Goal: Task Accomplishment & Management: Complete application form

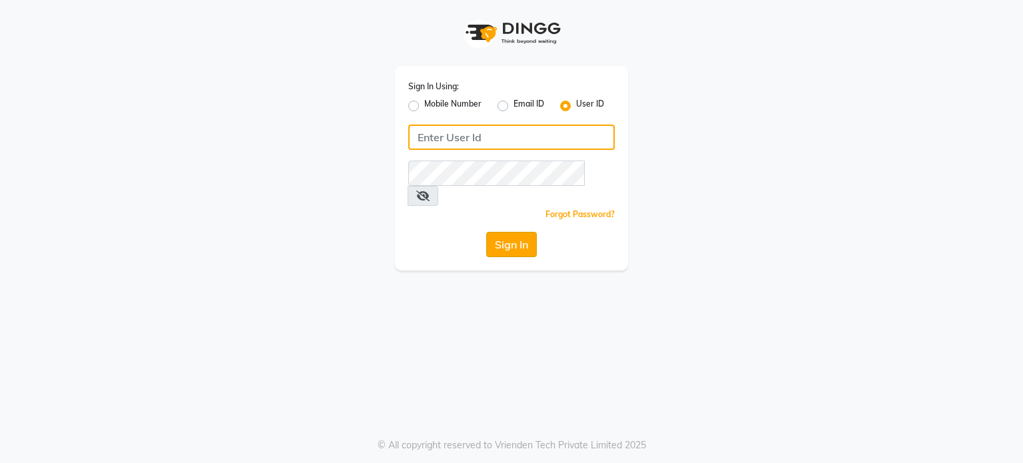
type input "Gazalbeautycare123"
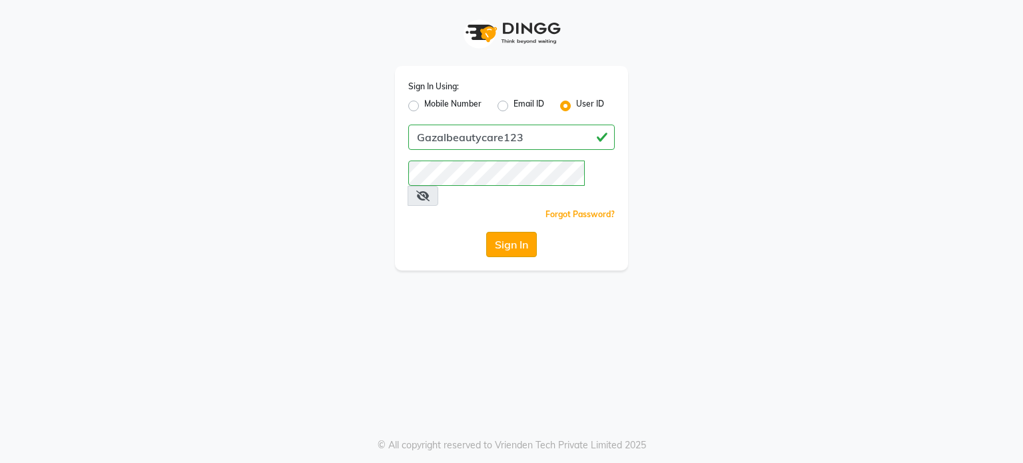
click at [512, 232] on button "Sign In" at bounding box center [511, 244] width 51 height 25
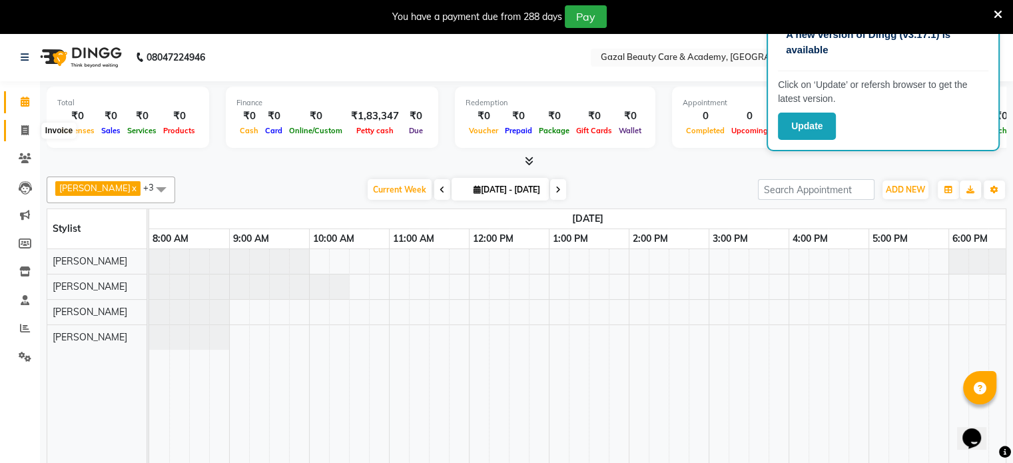
click at [20, 131] on span at bounding box center [24, 130] width 23 height 15
select select "7049"
select select "service"
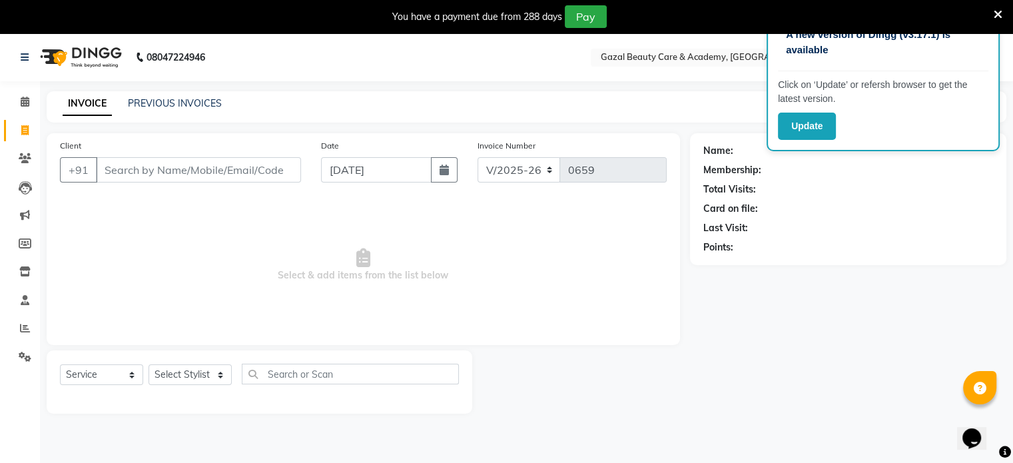
click at [134, 172] on input "Client" at bounding box center [198, 169] width 205 height 25
click at [442, 169] on icon "button" at bounding box center [444, 170] width 9 height 11
select select "9"
select select "2025"
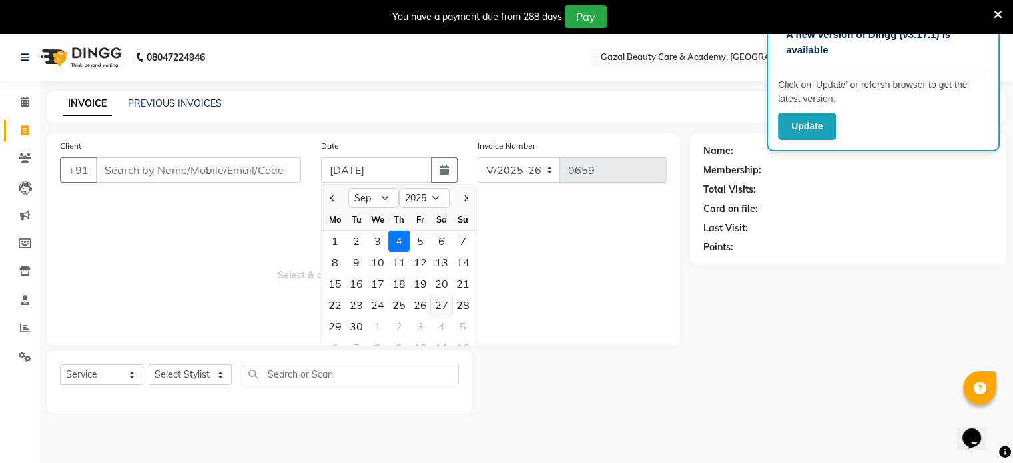
click at [434, 308] on div "27" at bounding box center [441, 304] width 21 height 21
type input "[DATE]"
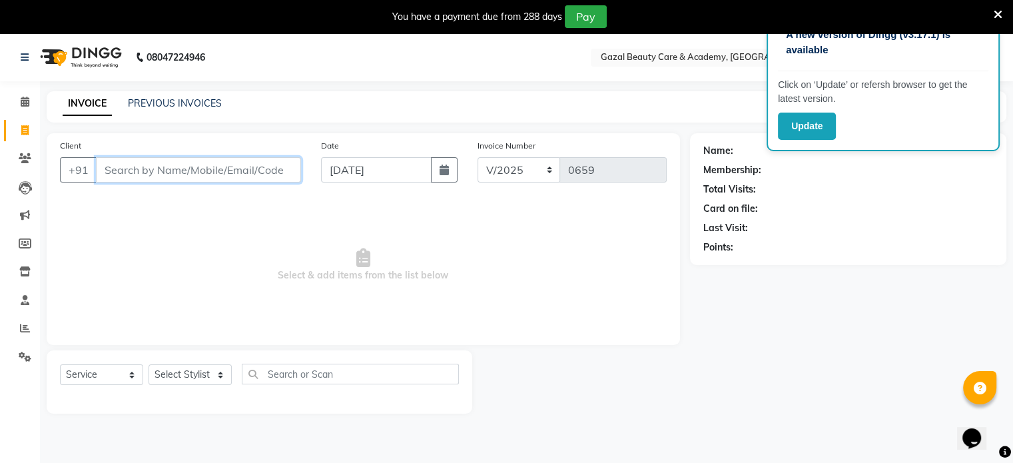
click at [117, 176] on input "Client" at bounding box center [198, 169] width 205 height 25
click at [445, 173] on icon "button" at bounding box center [444, 170] width 9 height 11
select select "9"
select select "2025"
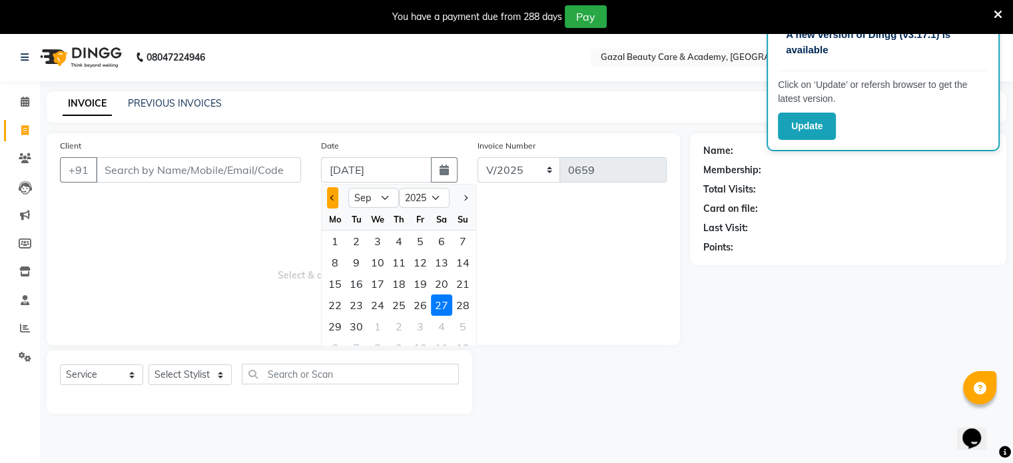
click at [332, 195] on span "Previous month" at bounding box center [332, 197] width 5 height 5
select select "8"
click at [362, 324] on div "26" at bounding box center [356, 326] width 21 height 21
type input "[DATE]"
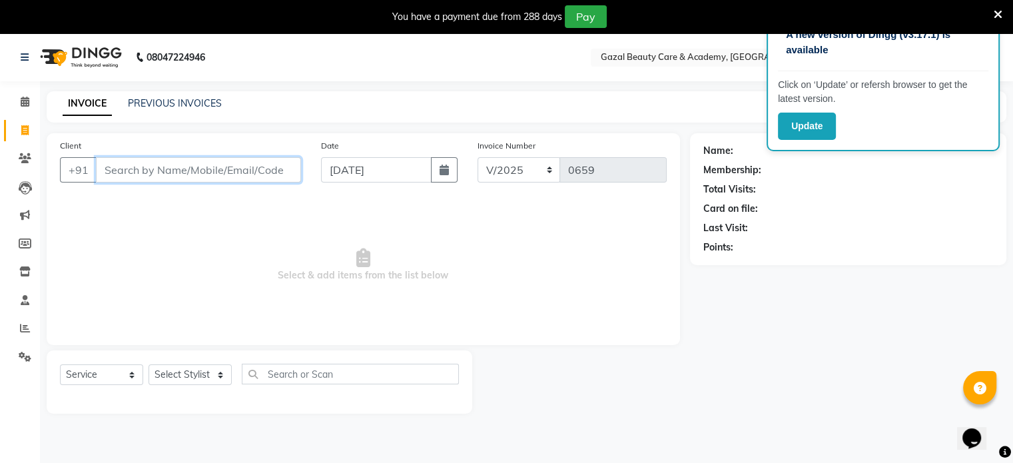
click at [109, 159] on input "Client" at bounding box center [198, 169] width 205 height 25
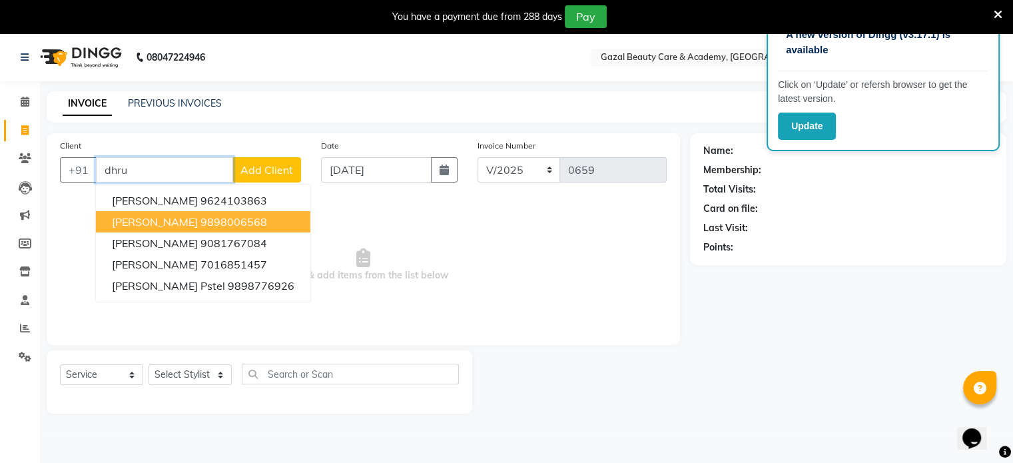
click at [140, 222] on span "[PERSON_NAME]" at bounding box center [155, 221] width 86 height 13
type input "9898006568"
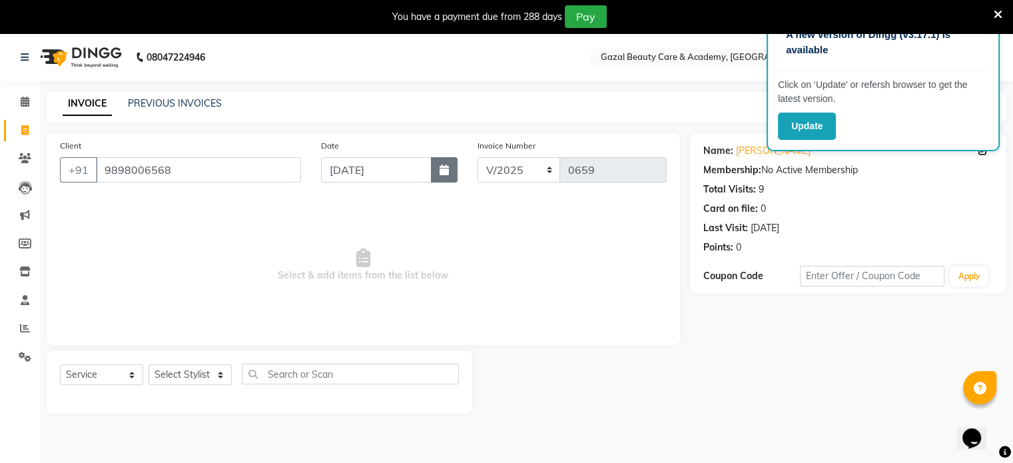
click at [438, 173] on button "button" at bounding box center [444, 169] width 27 height 25
select select "8"
select select "2025"
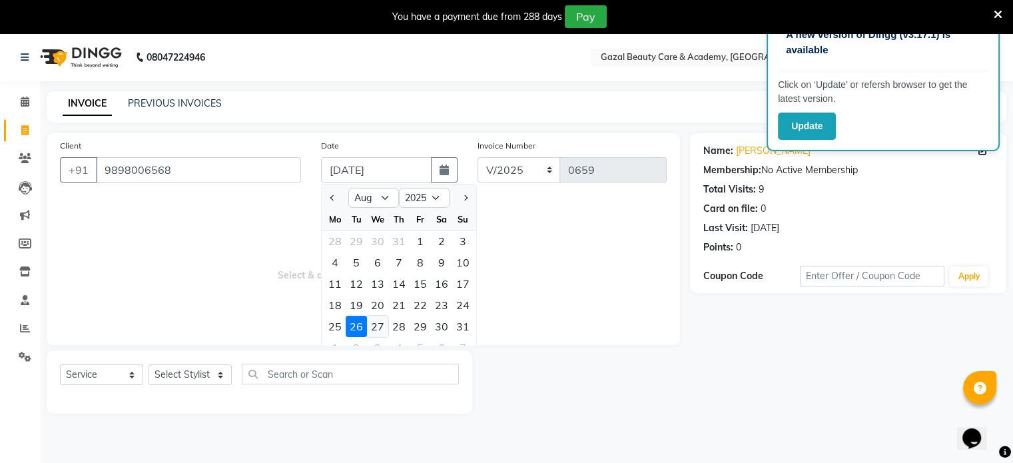
click at [378, 322] on div "27" at bounding box center [377, 326] width 21 height 21
type input "[DATE]"
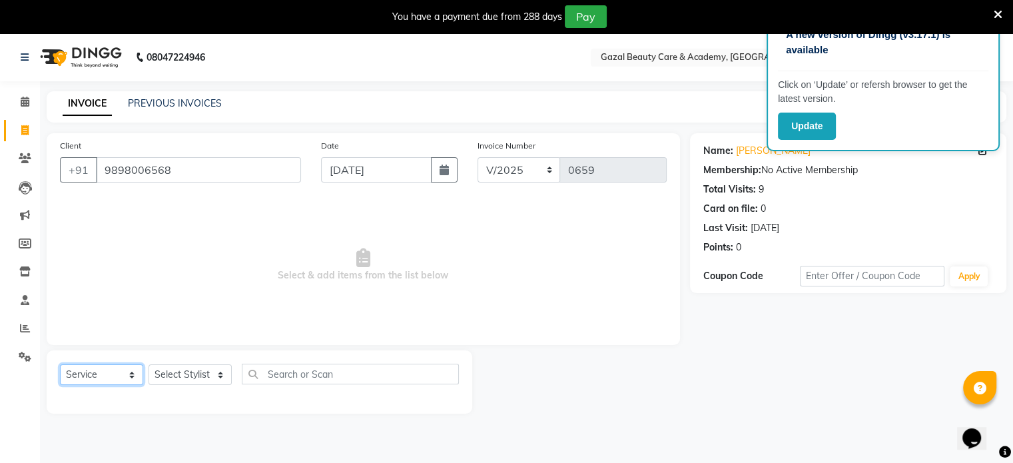
click at [112, 380] on select "Select Service Product Membership Package Voucher Prepaid Gift Card" at bounding box center [101, 374] width 83 height 21
click at [208, 374] on select "Select Stylist" at bounding box center [190, 374] width 83 height 21
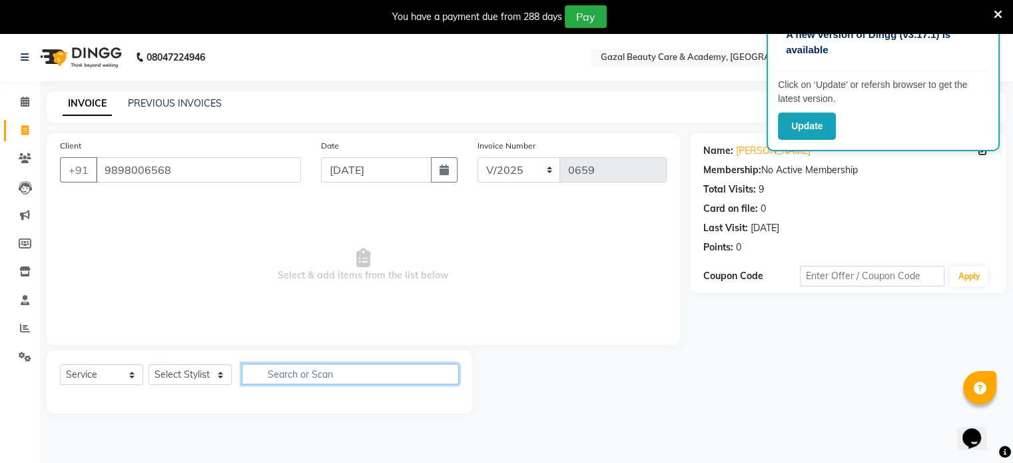
click at [281, 380] on input "text" at bounding box center [350, 374] width 217 height 21
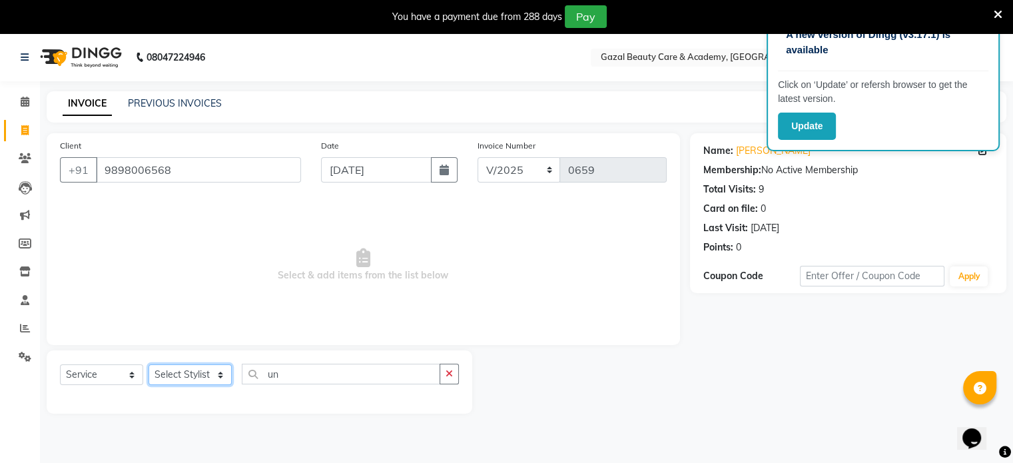
click at [200, 379] on select "Select Stylist" at bounding box center [190, 374] width 83 height 21
click at [216, 377] on select "Select Stylist" at bounding box center [190, 374] width 83 height 21
click at [217, 378] on select "Select Stylist" at bounding box center [190, 374] width 83 height 21
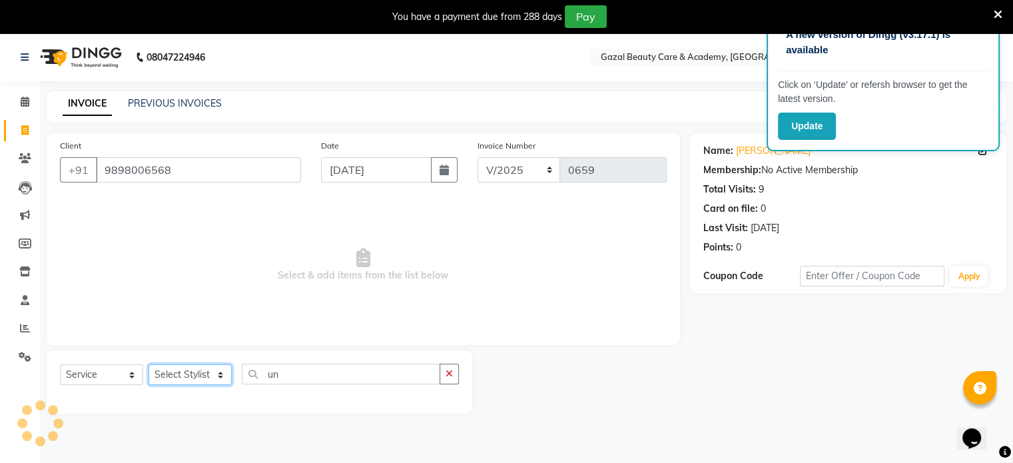
click at [217, 378] on select "Select Stylist" at bounding box center [190, 374] width 83 height 21
click at [212, 378] on select "Select Stylist" at bounding box center [190, 374] width 83 height 21
click at [109, 383] on select "Select Service Product Membership Package Voucher Prepaid Gift Card" at bounding box center [101, 374] width 83 height 21
click at [60, 365] on select "Select Service Product Membership Package Voucher Prepaid Gift Card" at bounding box center [101, 374] width 83 height 21
click at [204, 379] on select "Select Stylist" at bounding box center [190, 374] width 83 height 21
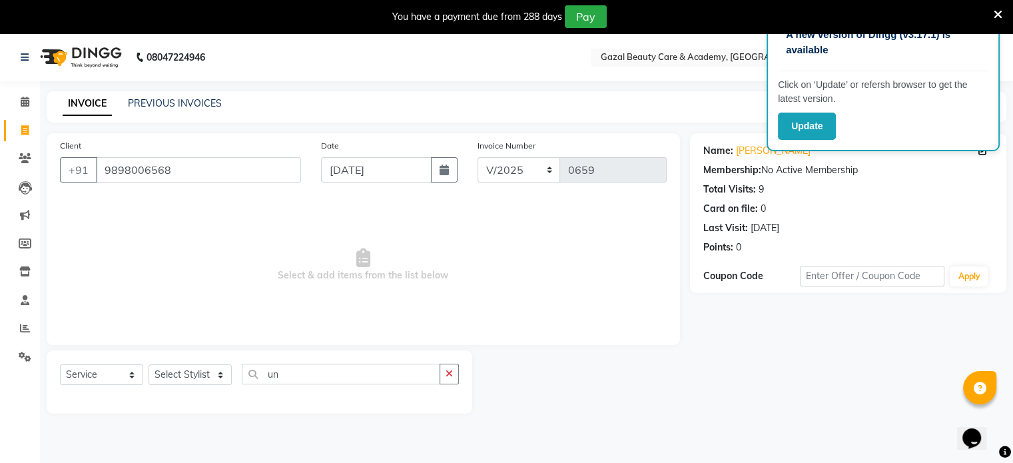
click at [221, 405] on div "Select Service Product Membership Package Voucher Prepaid Gift Card Select Styl…" at bounding box center [260, 381] width 426 height 63
click at [280, 378] on input "un" at bounding box center [341, 374] width 198 height 21
type input "u"
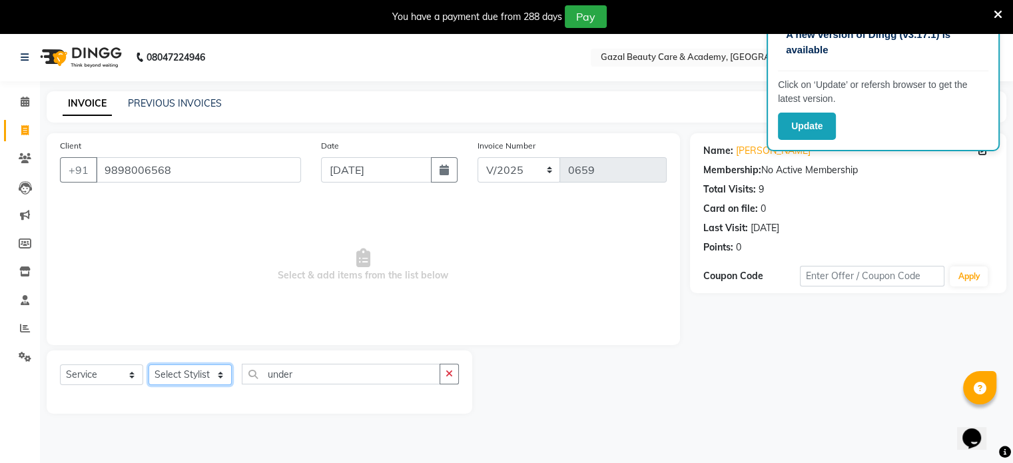
click at [189, 374] on select "Select Stylist" at bounding box center [190, 374] width 83 height 21
click at [149, 365] on select "Select Stylist" at bounding box center [190, 374] width 83 height 21
click at [196, 375] on select "Select Stylist" at bounding box center [190, 374] width 83 height 21
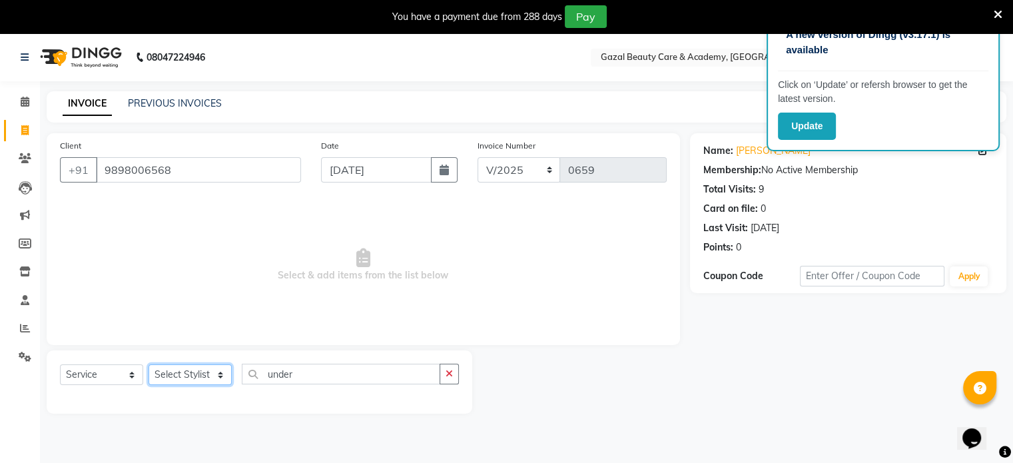
click at [196, 375] on select "Select Stylist" at bounding box center [190, 374] width 83 height 21
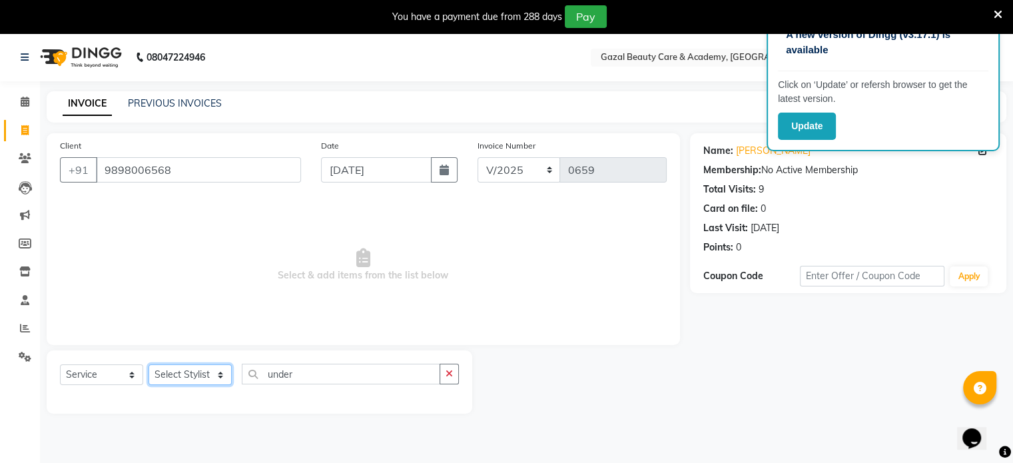
click at [196, 375] on select "Select Stylist" at bounding box center [190, 374] width 83 height 21
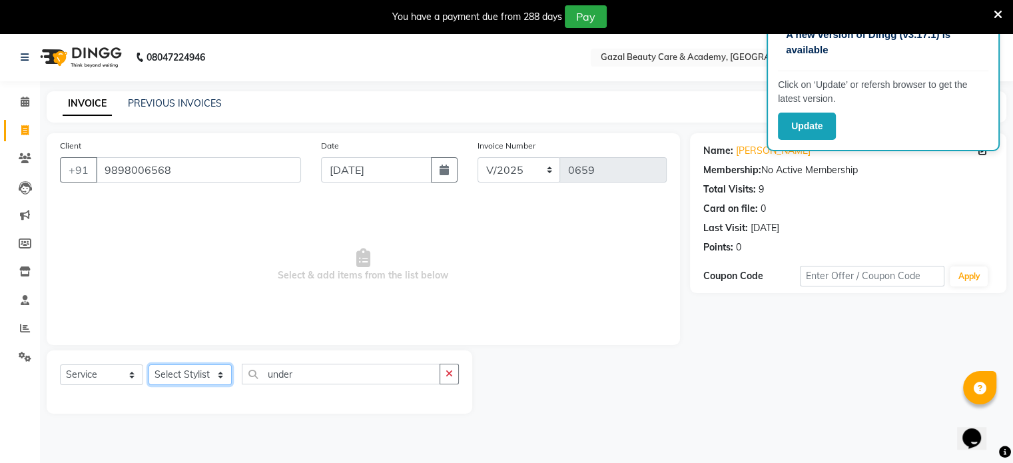
click at [196, 375] on select "Select Stylist" at bounding box center [190, 374] width 83 height 21
drag, startPoint x: 196, startPoint y: 375, endPoint x: 299, endPoint y: 376, distance: 102.6
click at [299, 376] on div "Select Service Product Membership Package Voucher Prepaid Gift Card Select Styl…" at bounding box center [259, 379] width 399 height 31
click at [299, 376] on input "under" at bounding box center [341, 374] width 198 height 21
type input "u"
